Goal: Complete application form

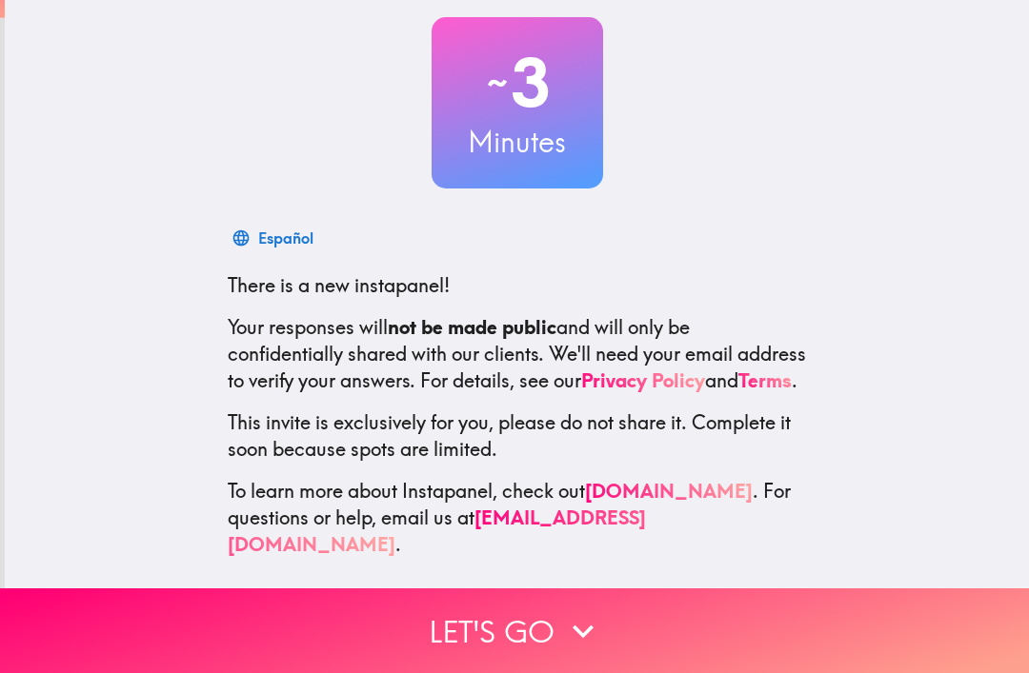
scroll to position [105, 0]
click at [537, 620] on button "Let's go" at bounding box center [514, 631] width 1029 height 85
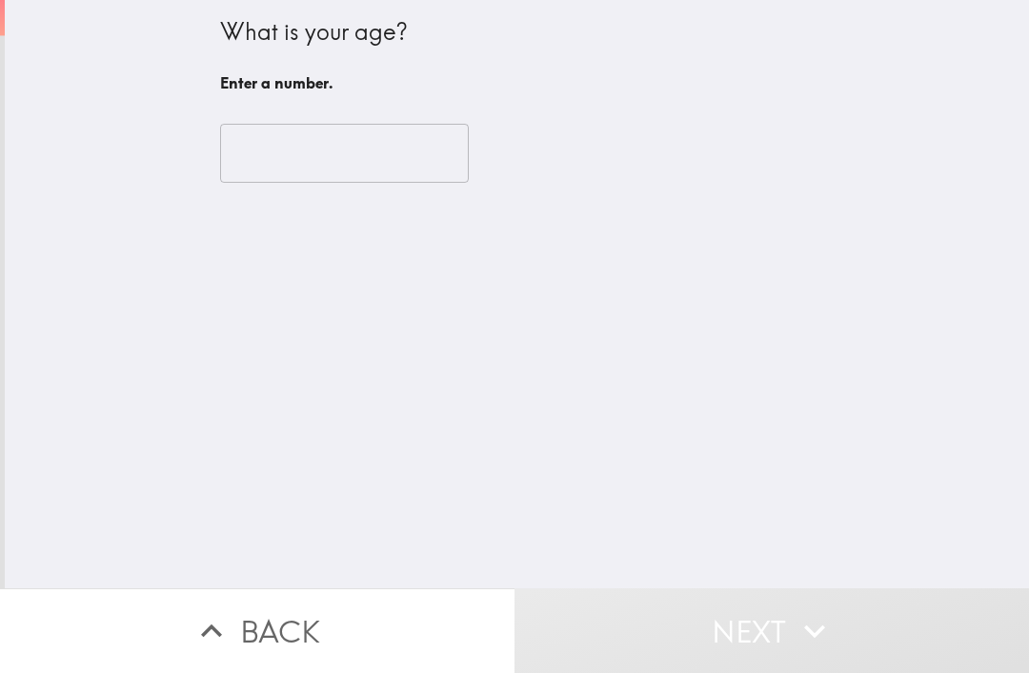
click at [334, 168] on input "number" at bounding box center [344, 153] width 249 height 59
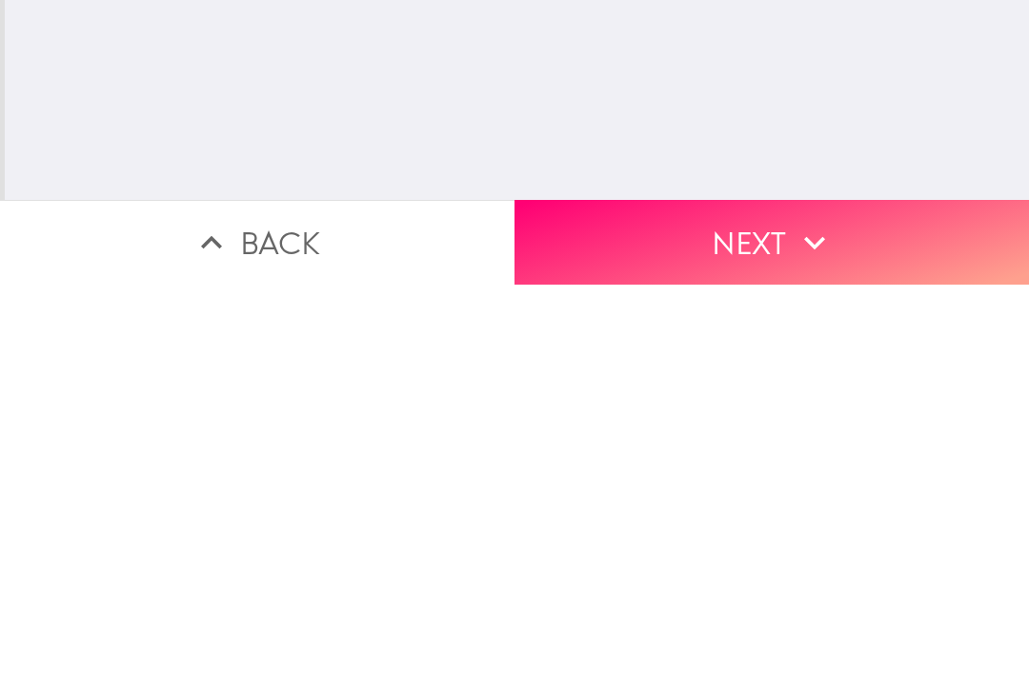
type input "63"
click at [773, 589] on button "Next" at bounding box center [771, 631] width 514 height 85
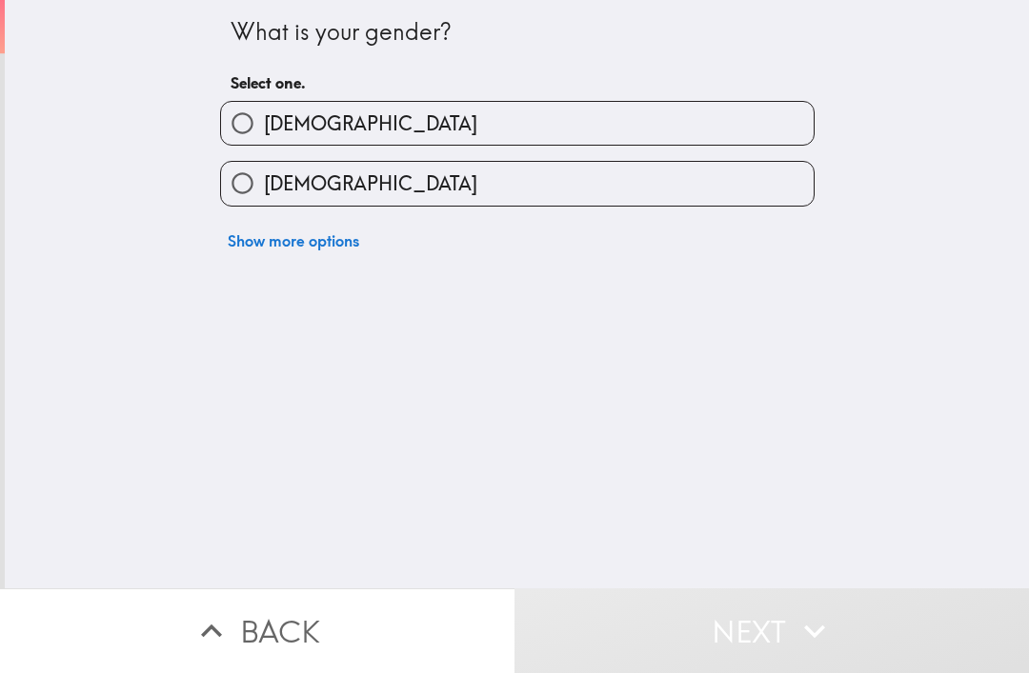
click at [455, 186] on label "[DEMOGRAPHIC_DATA]" at bounding box center [517, 183] width 592 height 43
click at [264, 186] on input "[DEMOGRAPHIC_DATA]" at bounding box center [242, 183] width 43 height 43
radio input "true"
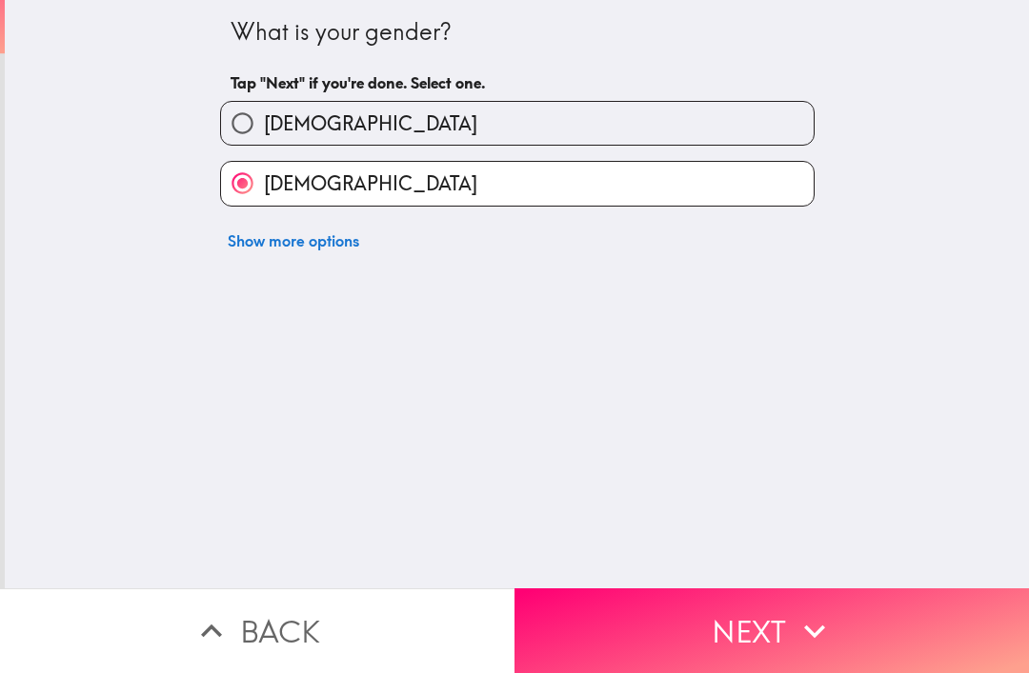
click at [679, 632] on button "Next" at bounding box center [771, 631] width 514 height 85
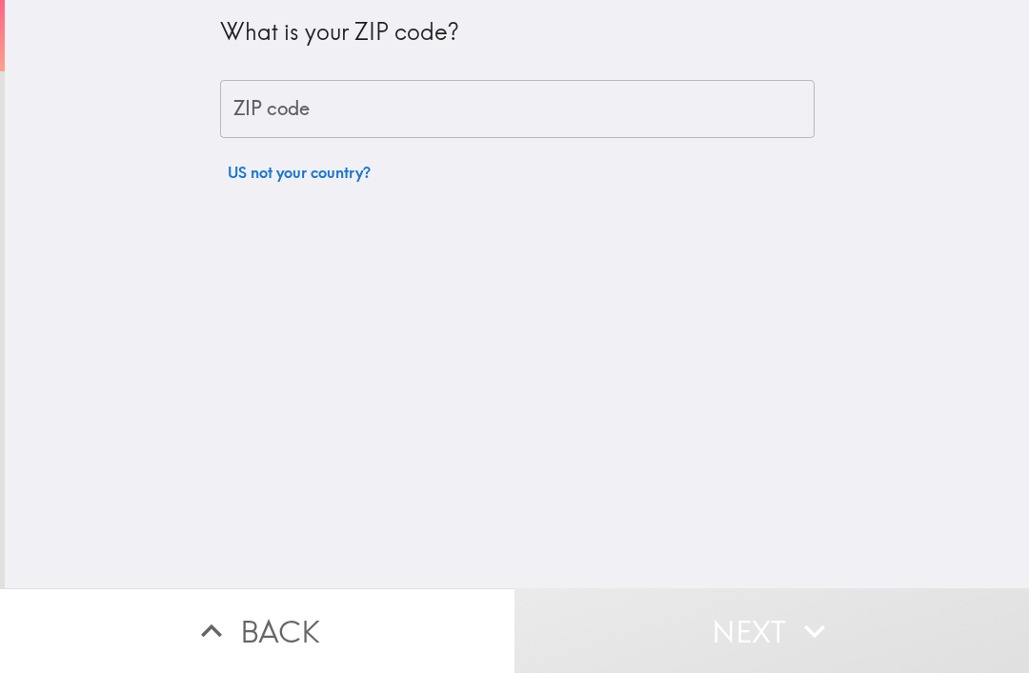
click at [365, 125] on input "ZIP code" at bounding box center [517, 109] width 594 height 59
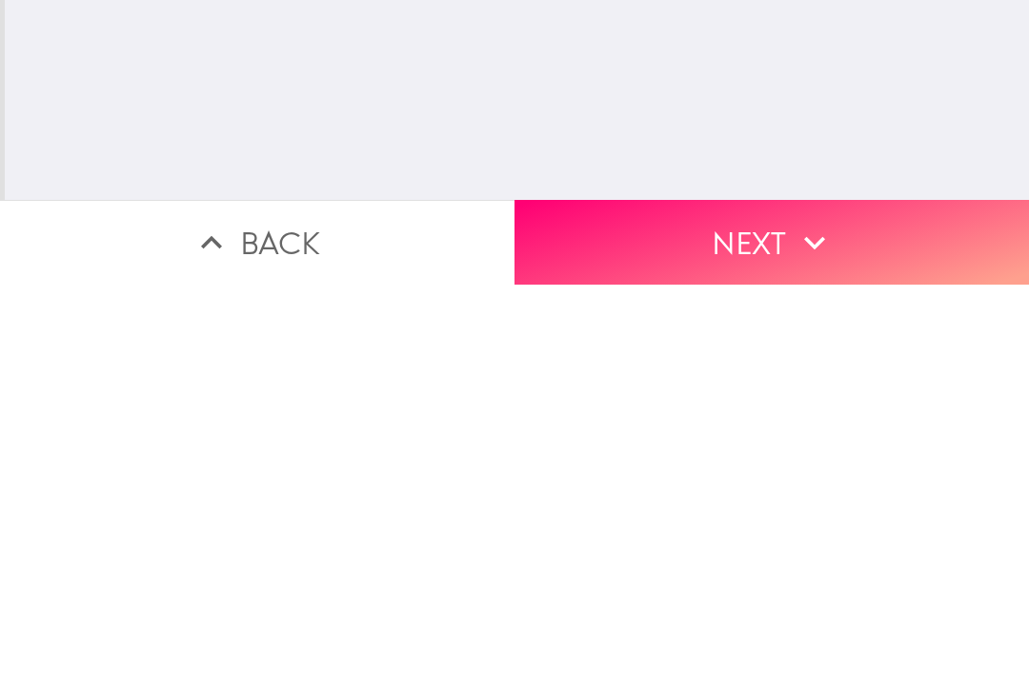
type input "29323"
click at [764, 589] on button "Next" at bounding box center [771, 631] width 514 height 85
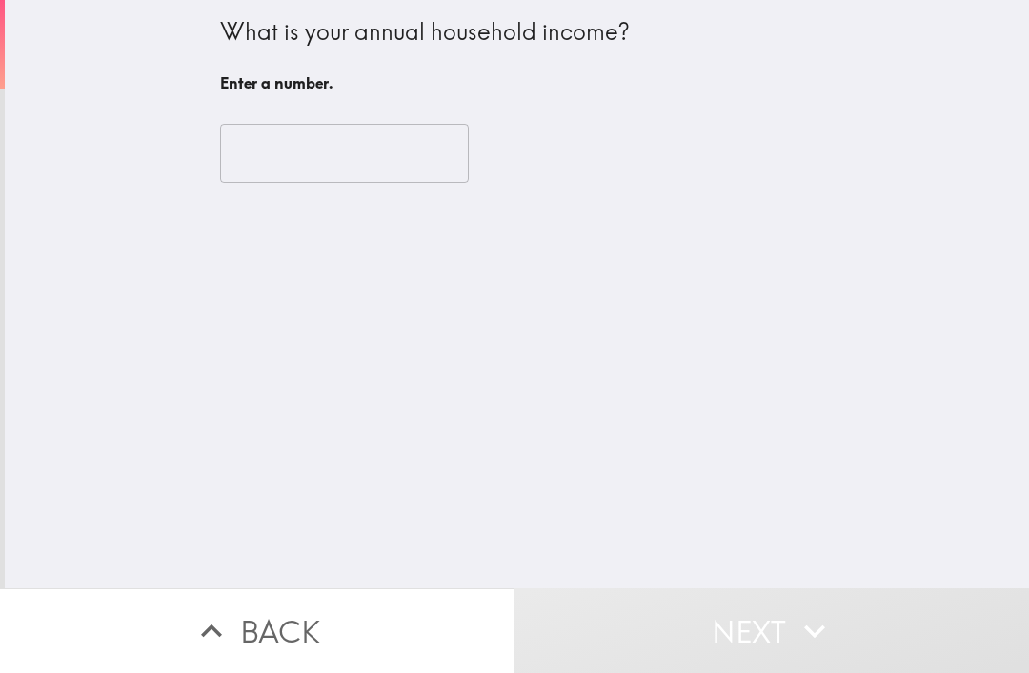
click at [359, 167] on input "number" at bounding box center [344, 153] width 249 height 59
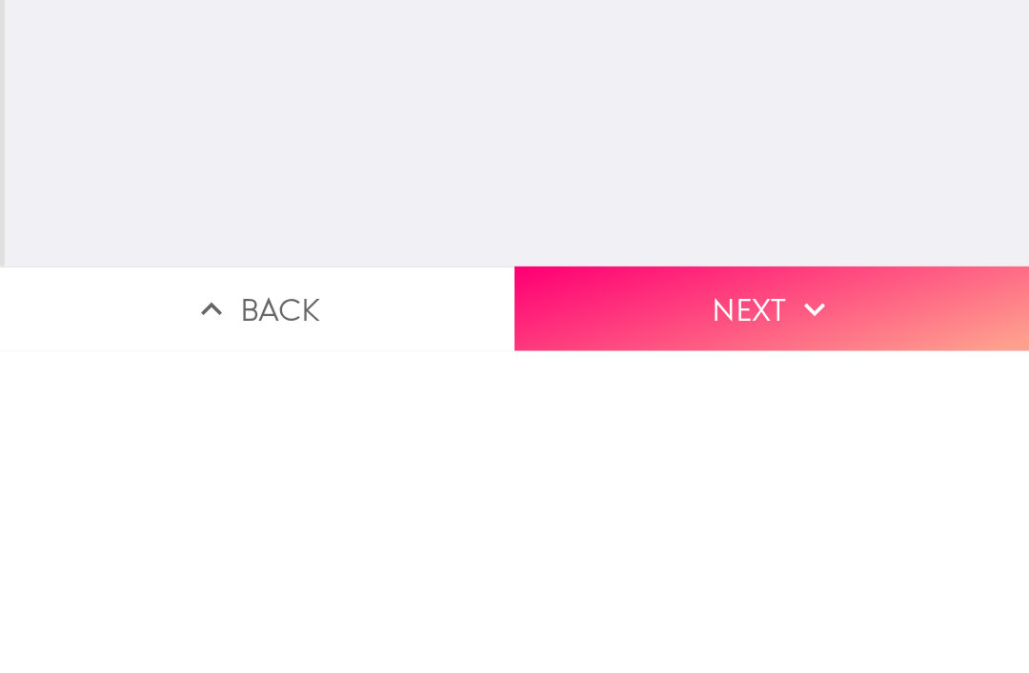
type input "39900"
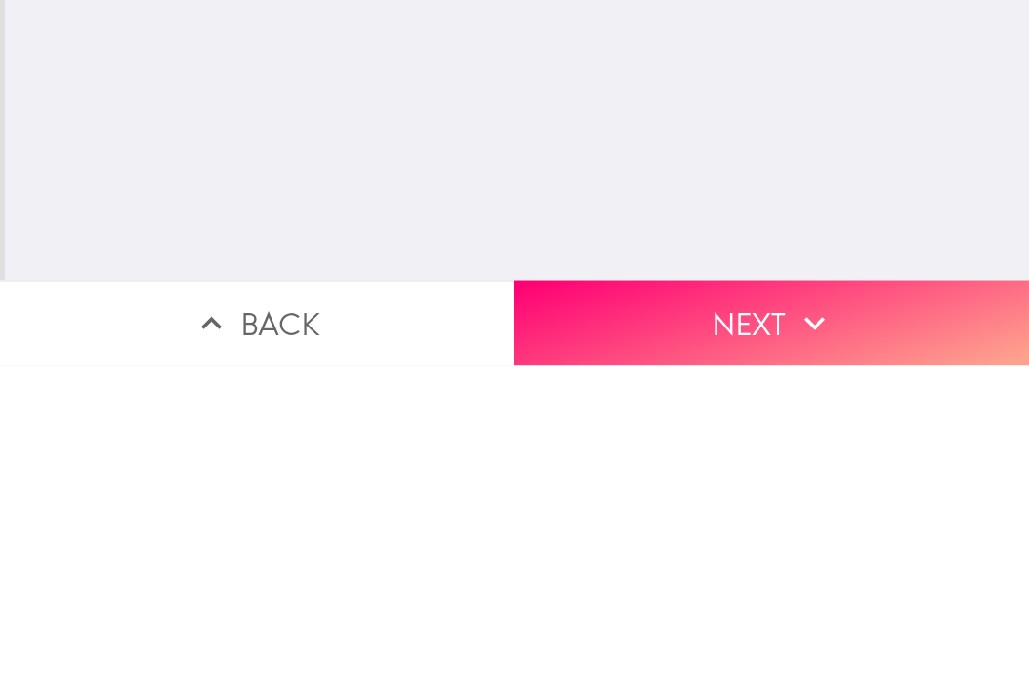
click at [755, 589] on button "Next" at bounding box center [771, 631] width 514 height 85
